Goal: Task Accomplishment & Management: Use online tool/utility

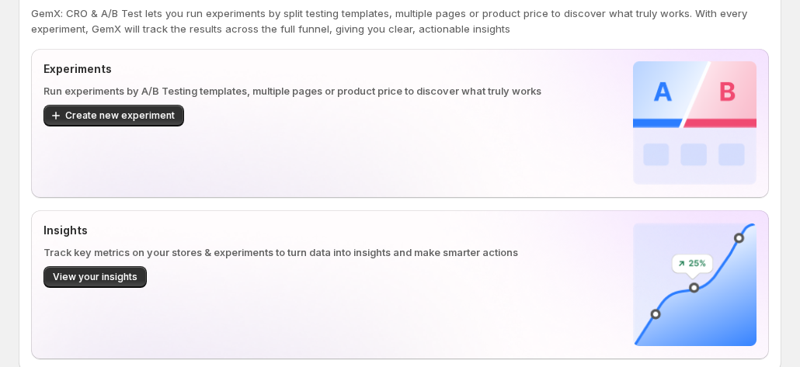
scroll to position [155, 0]
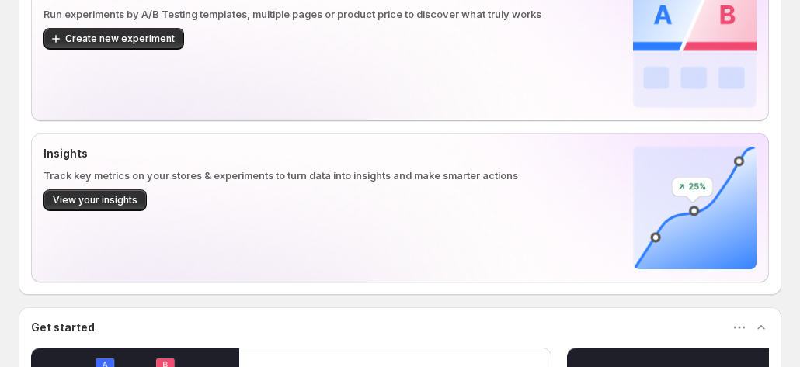
scroll to position [29, 0]
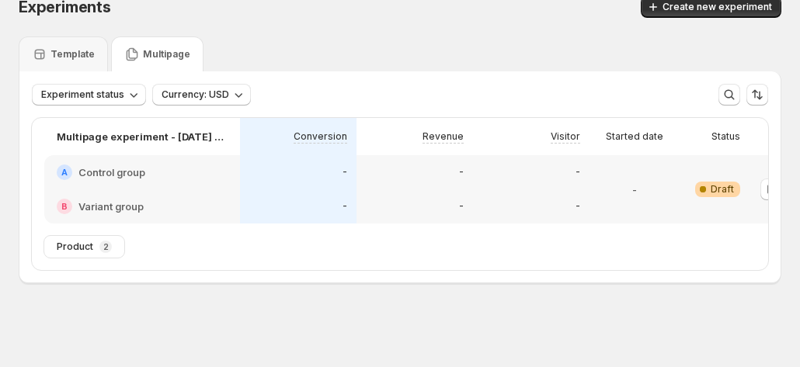
click at [126, 54] on icon at bounding box center [132, 55] width 16 height 16
click at [59, 48] on p "Template" at bounding box center [72, 54] width 44 height 12
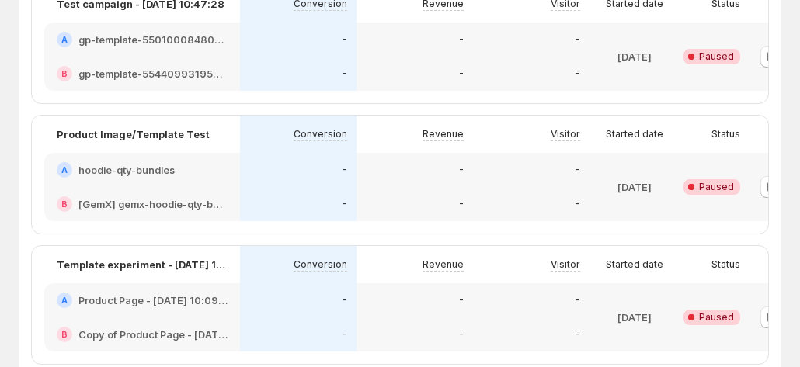
scroll to position [0, 0]
